Goal: Find contact information: Find contact information

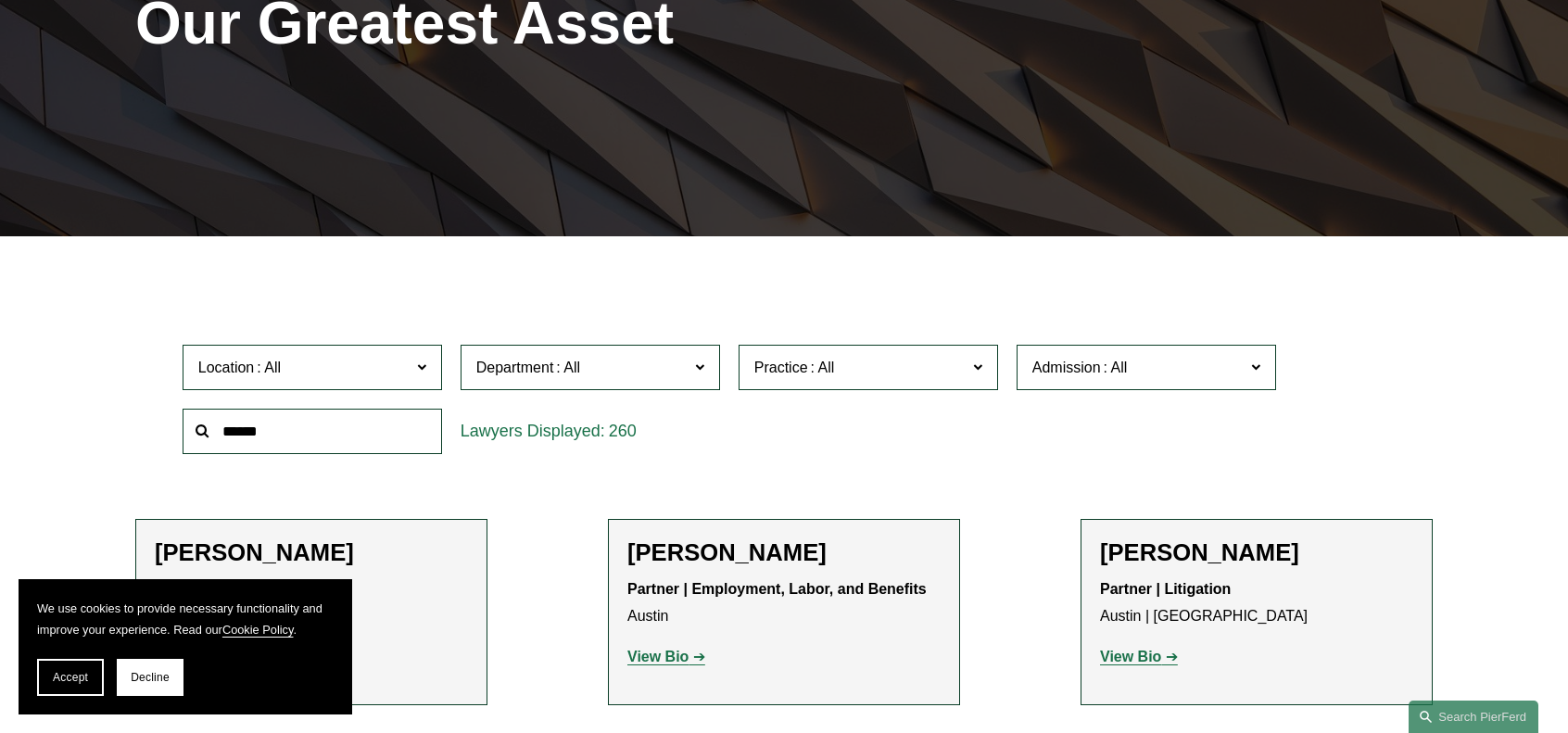
scroll to position [370, 0]
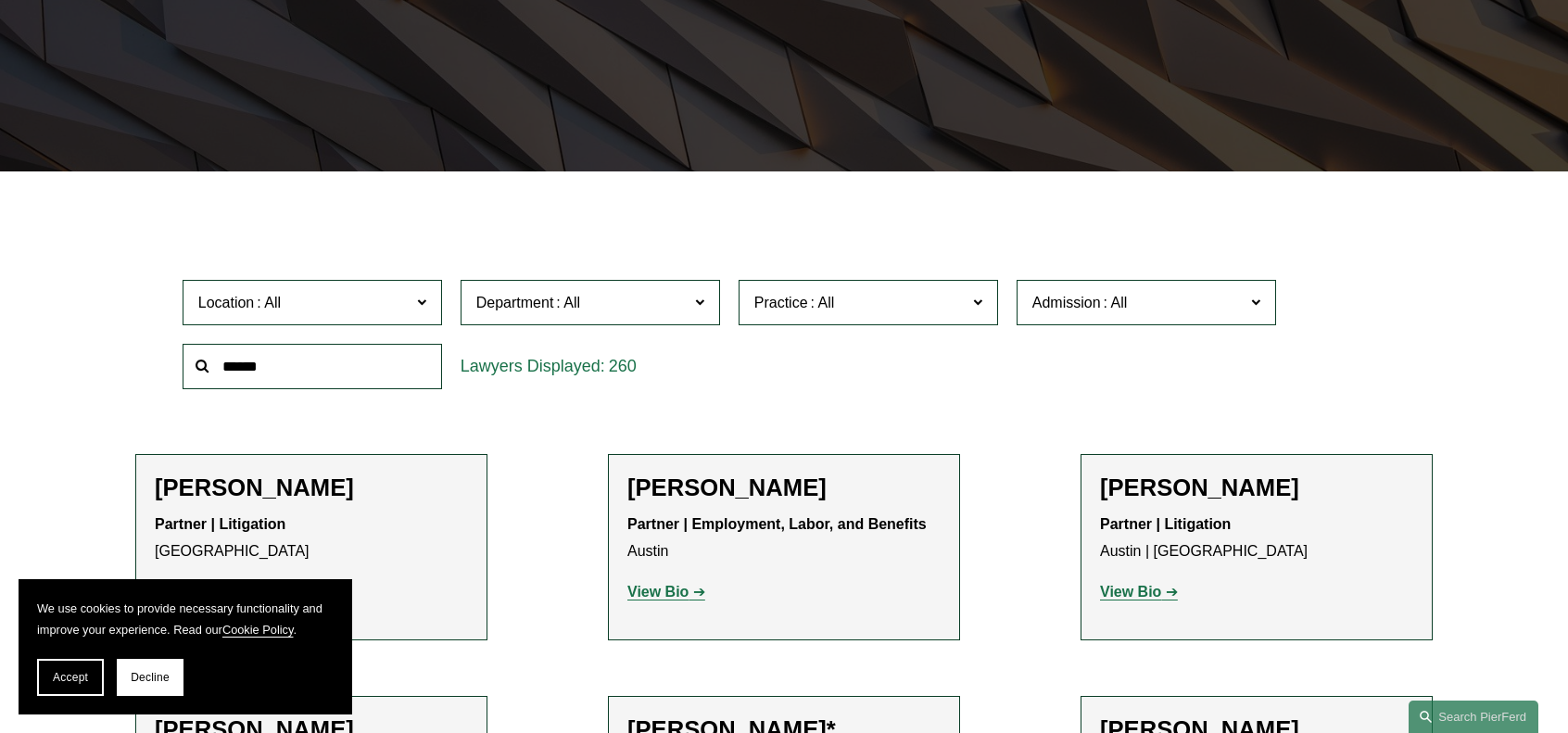
click at [345, 373] on input "text" at bounding box center [313, 366] width 260 height 45
type input "******"
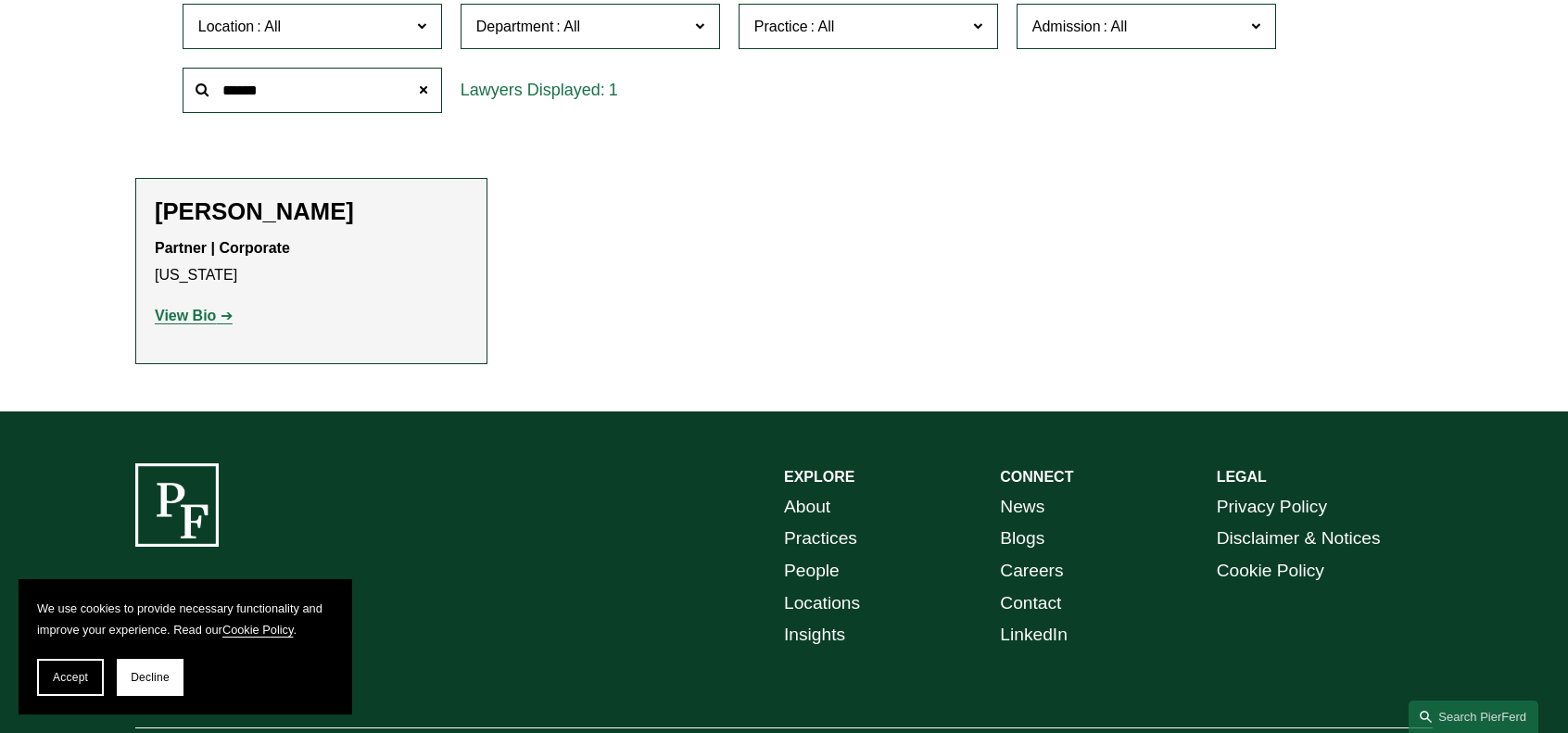
scroll to position [649, 0]
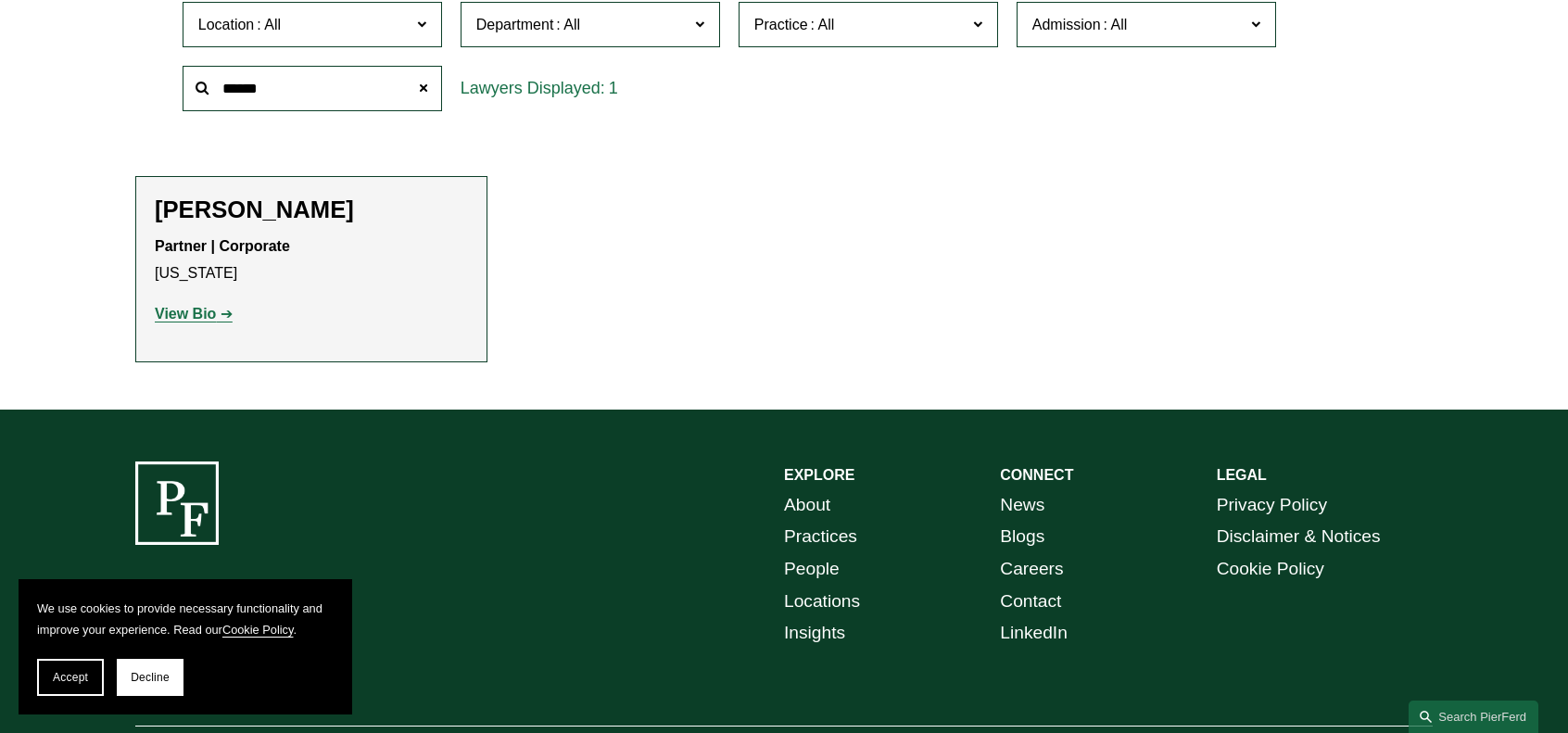
click at [168, 316] on strong "View Bio" at bounding box center [185, 313] width 62 height 16
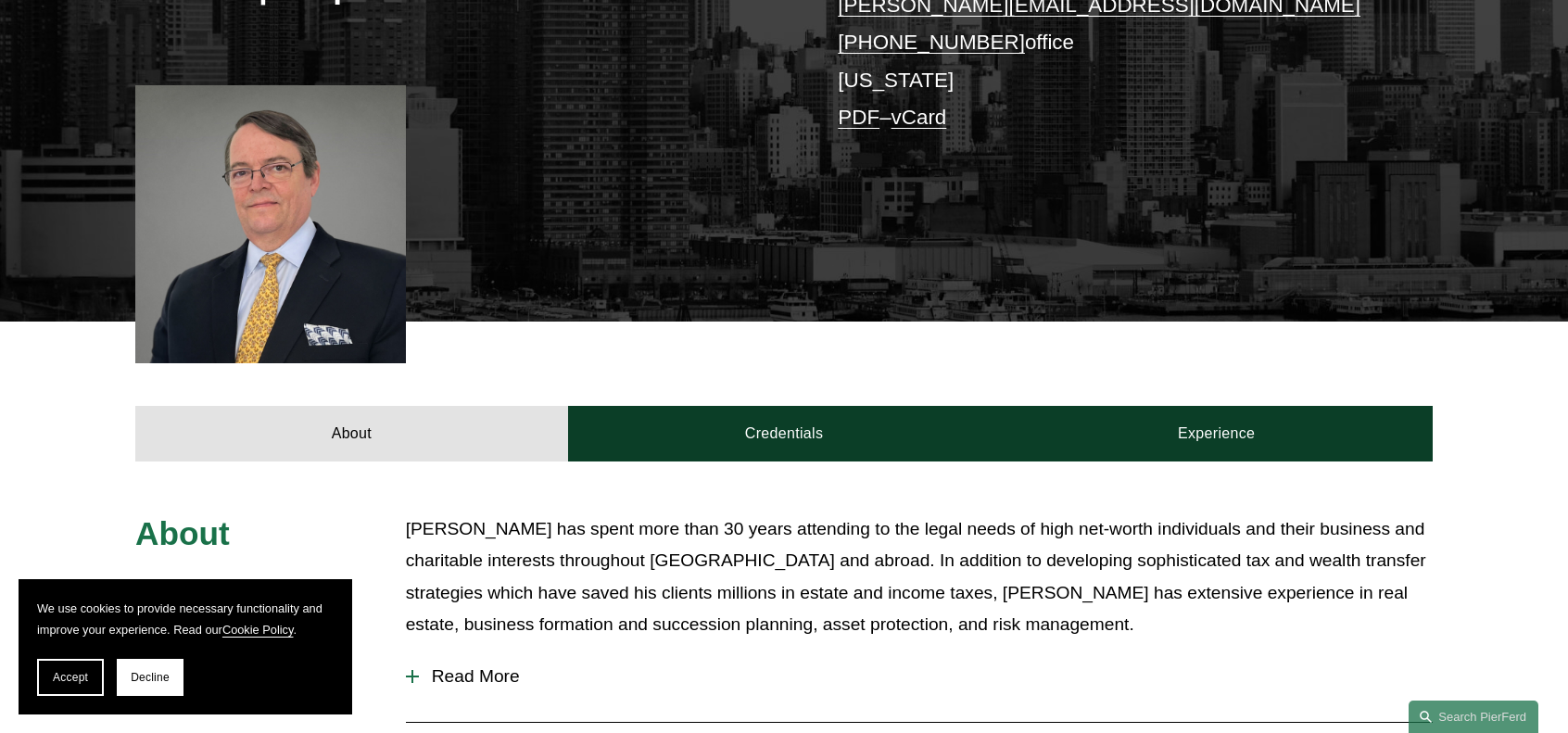
scroll to position [113, 0]
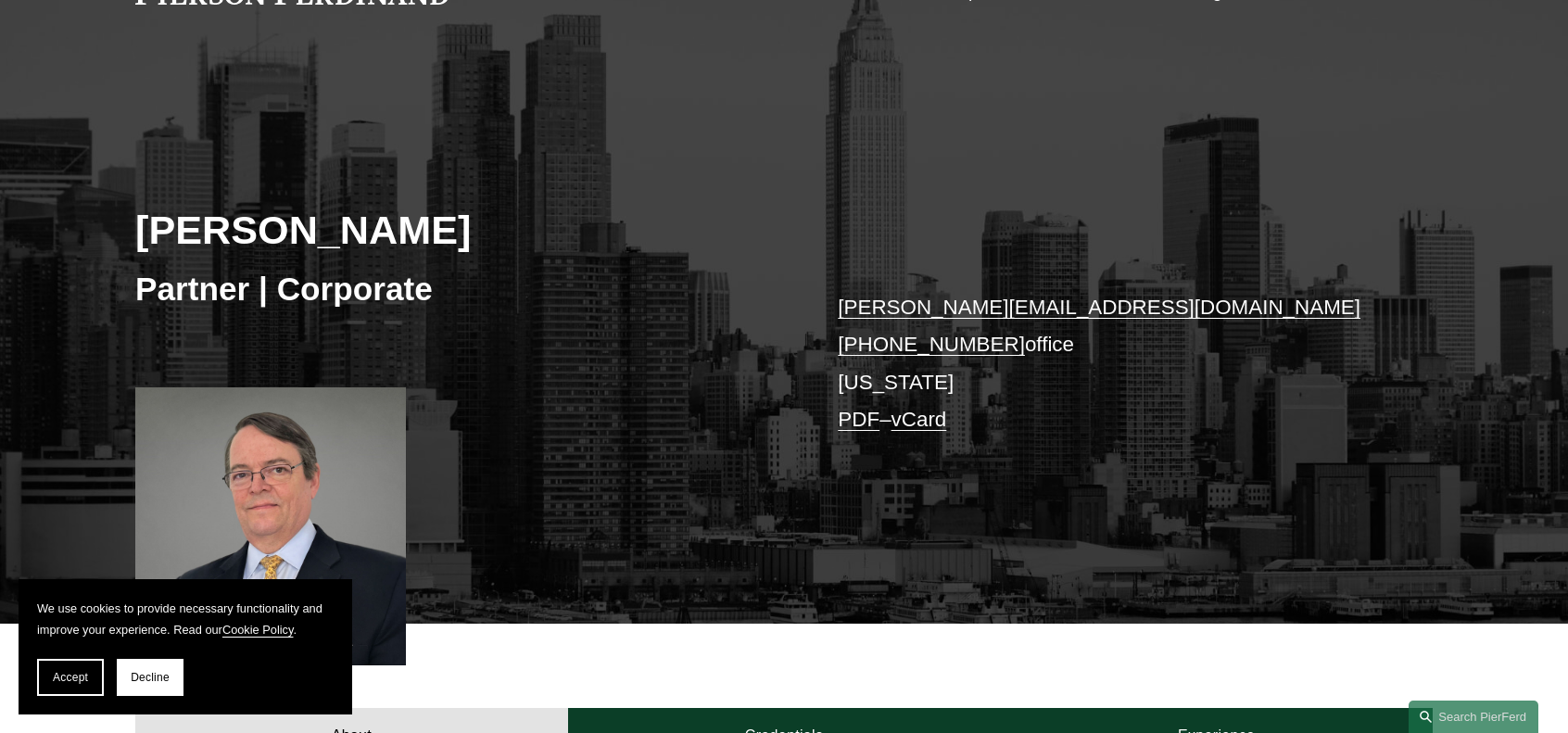
click at [888, 310] on link "lincoln.briggs@pierferd.com" at bounding box center [1099, 307] width 523 height 23
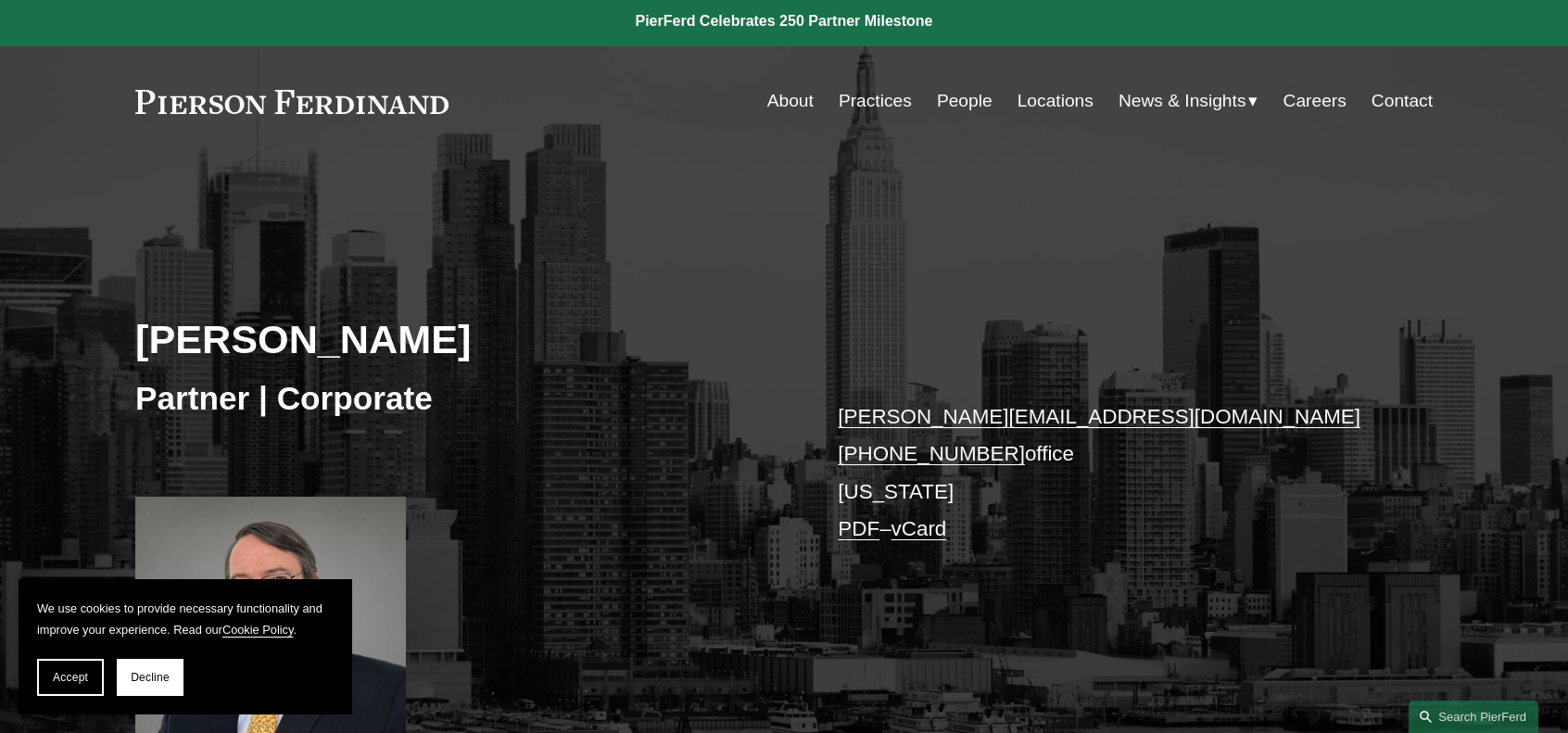
scroll to position [0, 0]
